Goal: Task Accomplishment & Management: Use online tool/utility

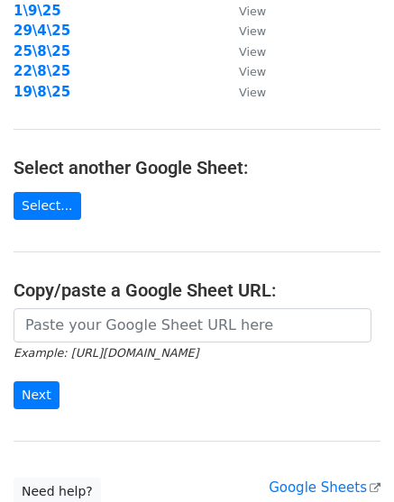
scroll to position [337, 0]
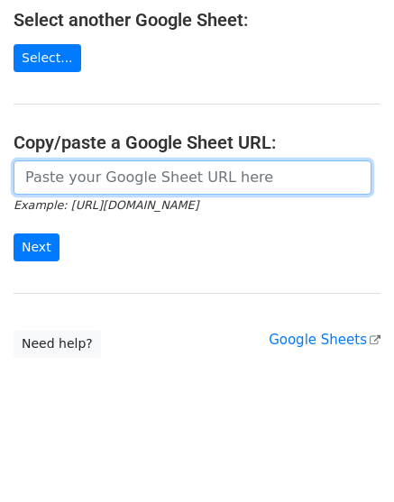
drag, startPoint x: 146, startPoint y: 176, endPoint x: 129, endPoint y: 193, distance: 24.2
click at [146, 176] on input "url" at bounding box center [193, 177] width 358 height 34
paste input "https://docs.google.com/spreadsheets/d/1pVGOEgP_qqx6_LmICJvQ8RB-8kPfVzvYpOGNav8…"
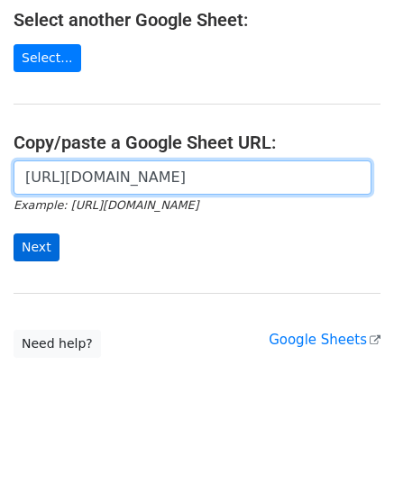
scroll to position [0, 395]
type input "https://docs.google.com/spreadsheets/d/1pVGOEgP_qqx6_LmICJvQ8RB-8kPfVzvYpOGNav8…"
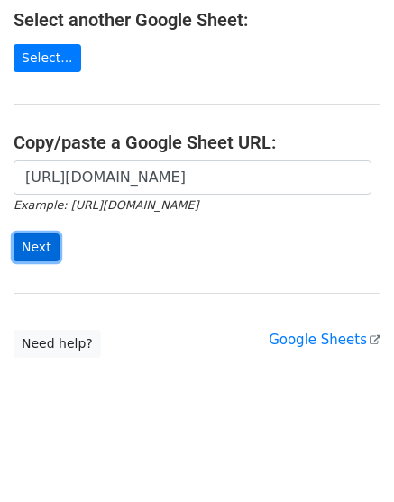
click at [45, 250] on input "Next" at bounding box center [37, 247] width 46 height 28
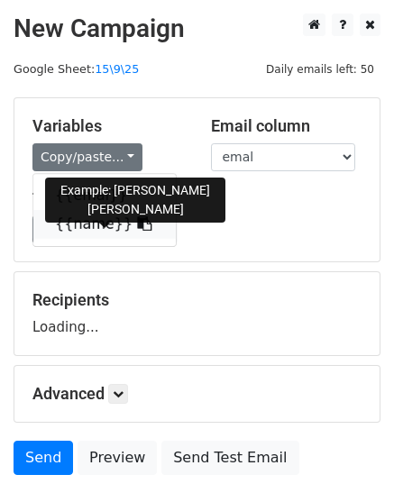
click at [96, 227] on link "{{name}}" at bounding box center [104, 224] width 142 height 29
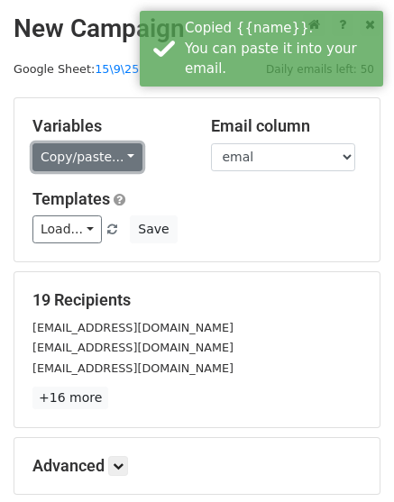
click at [78, 162] on link "Copy/paste..." at bounding box center [87, 157] width 110 height 28
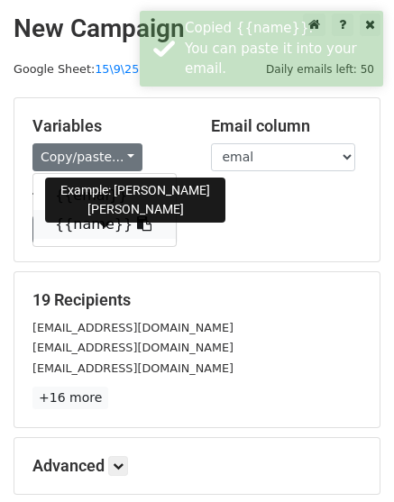
click at [90, 223] on link "{{name}}" at bounding box center [104, 224] width 142 height 29
